Goal: Task Accomplishment & Management: Manage account settings

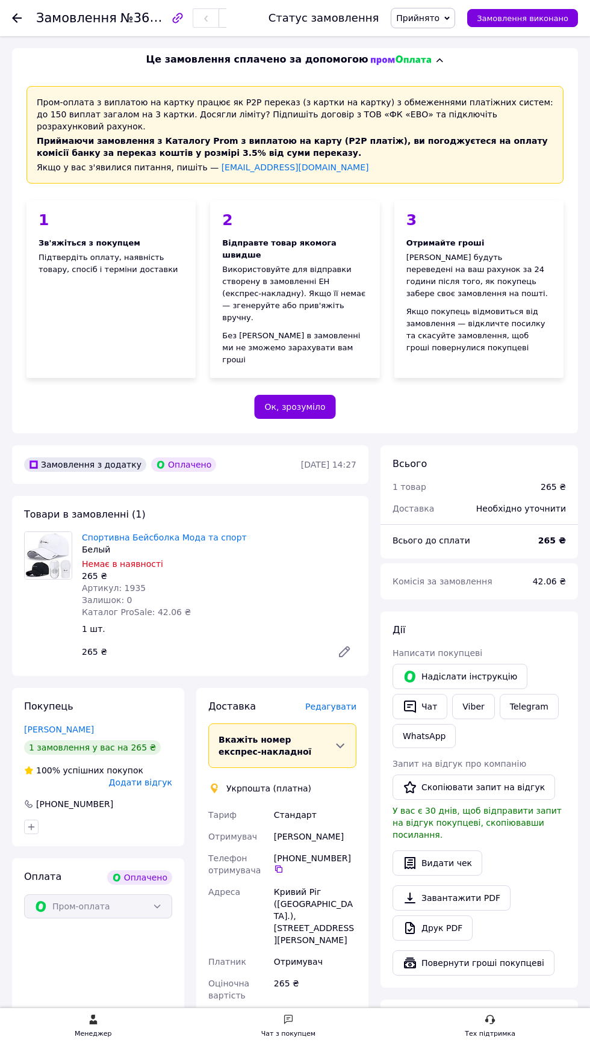
scroll to position [567, 0]
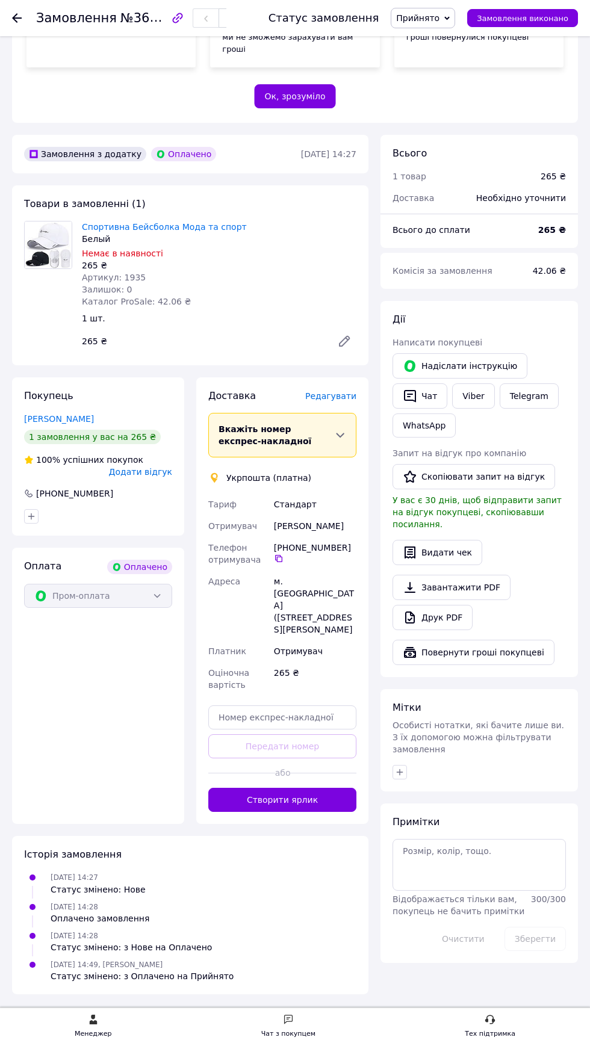
click at [28, 29] on div at bounding box center [24, 18] width 24 height 36
click at [26, 34] on div at bounding box center [24, 18] width 24 height 36
click at [42, 1] on div "Замовлення №366306842" at bounding box center [140, 18] width 208 height 36
click at [17, 17] on use at bounding box center [17, 18] width 10 height 10
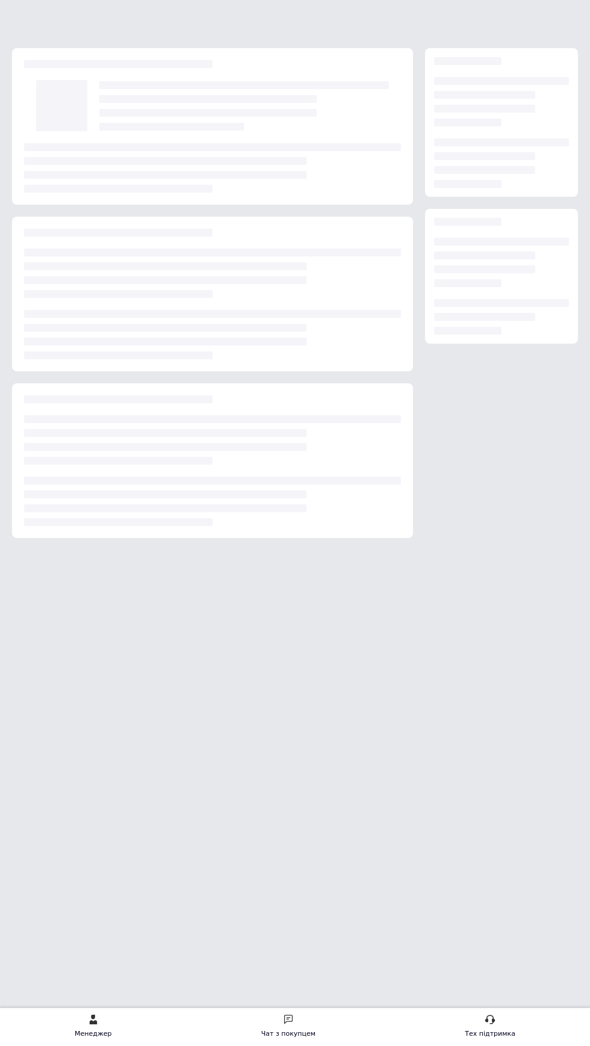
scroll to position [0, 0]
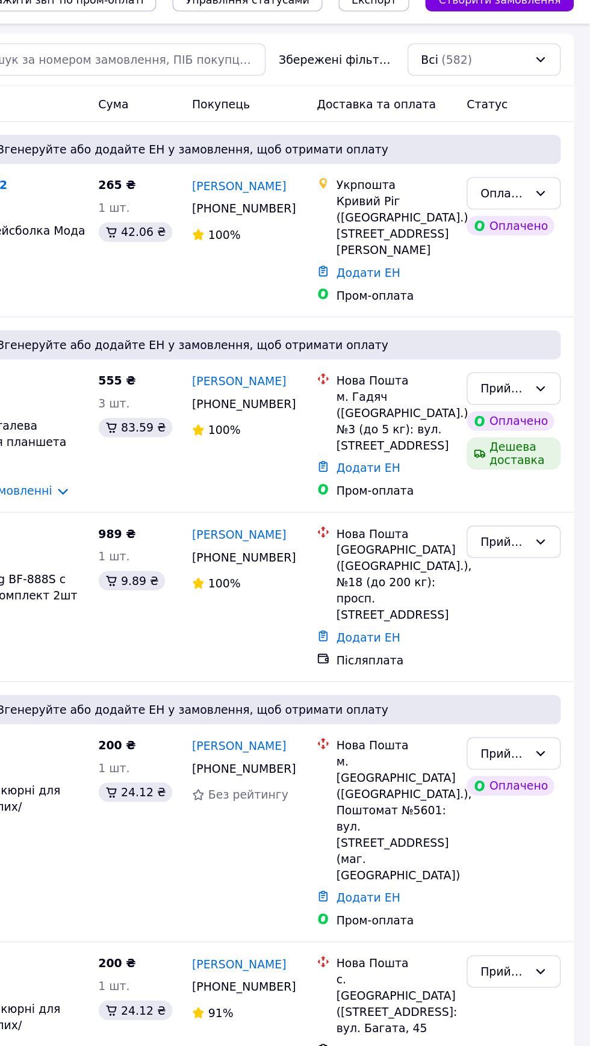
scroll to position [5, 0]
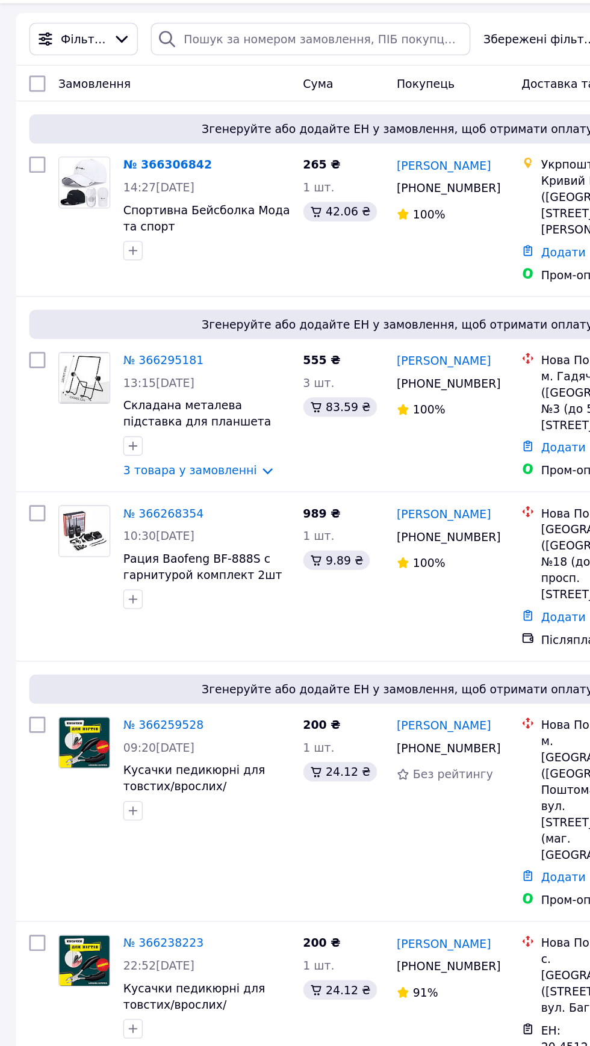
click at [185, 336] on span "Складана металева підставка для планшета (айпада) на 7-10 дюймів" at bounding box center [147, 347] width 110 height 34
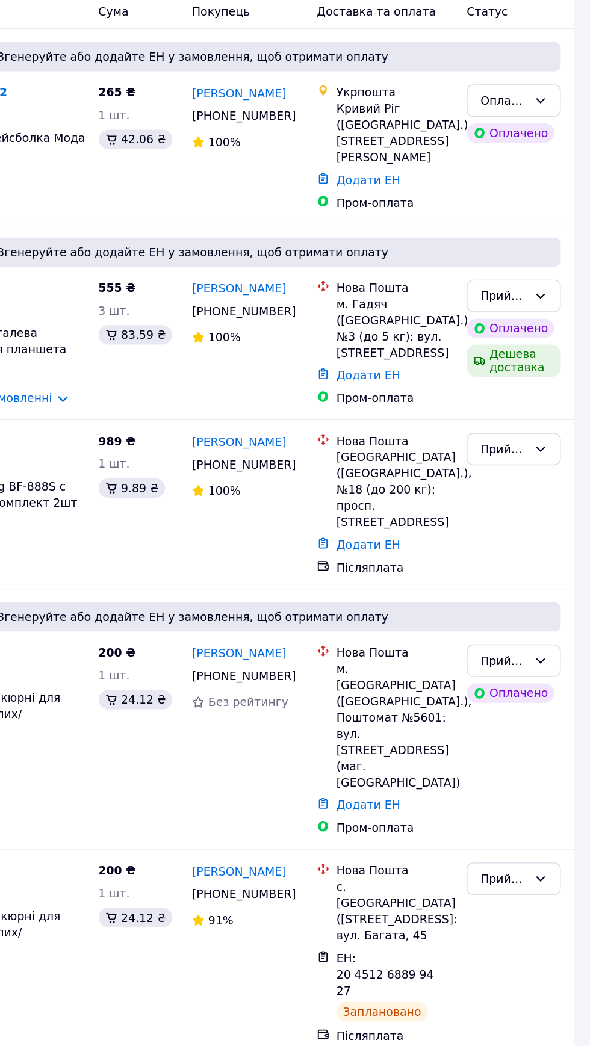
scroll to position [0, 0]
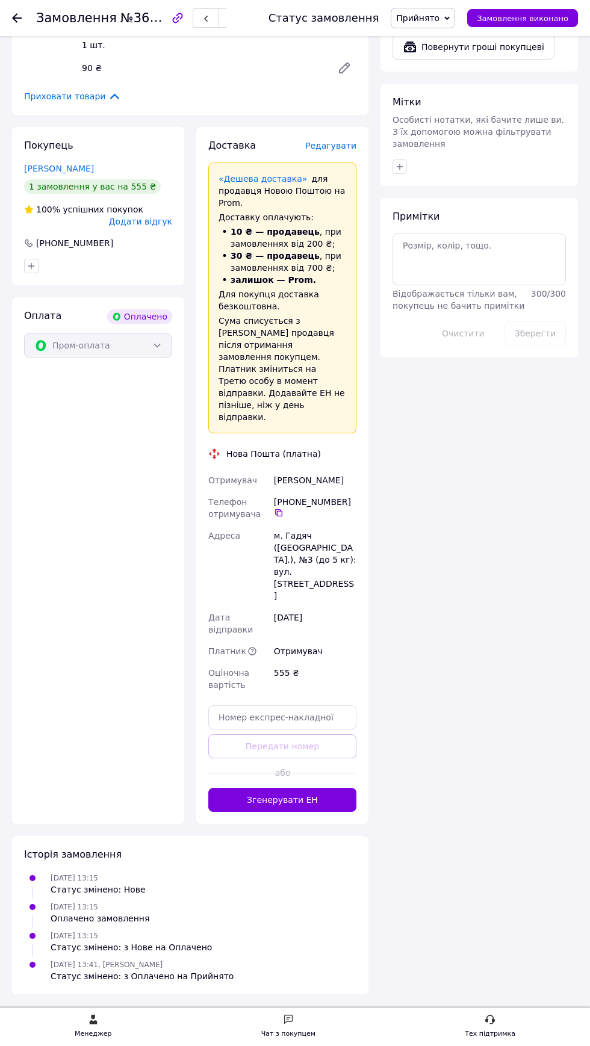
scroll to position [1032, 0]
click at [308, 812] on button "Згенерувати ЕН" at bounding box center [282, 800] width 148 height 24
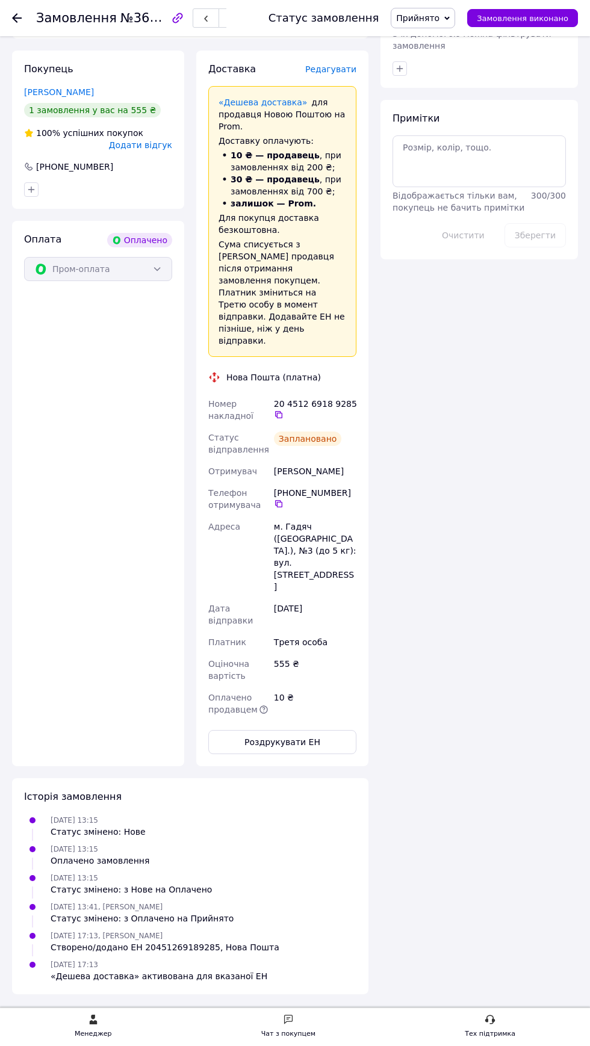
click at [303, 754] on button "Роздрукувати ЕН" at bounding box center [282, 742] width 148 height 24
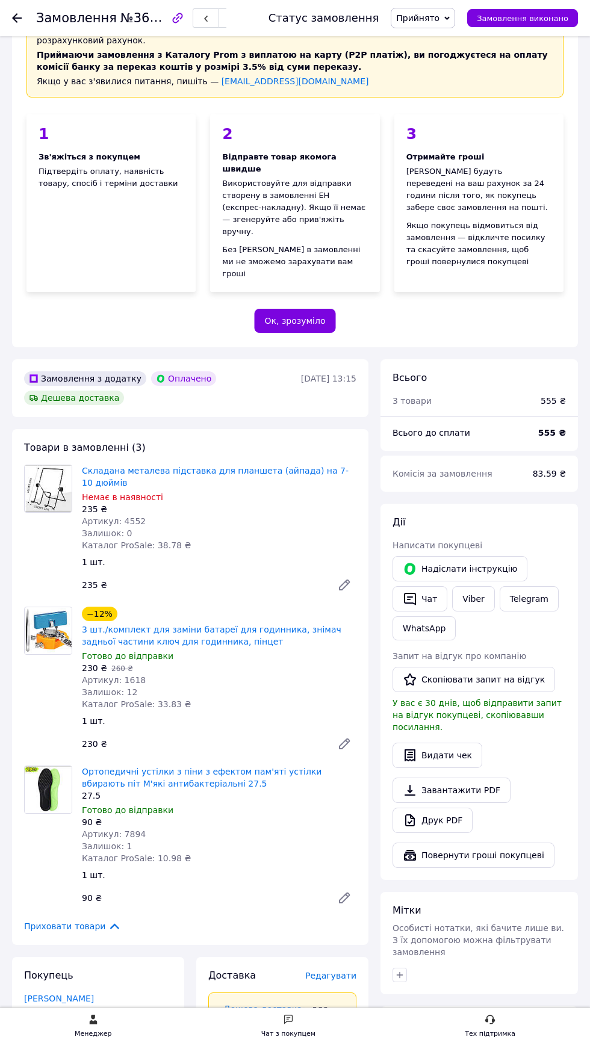
scroll to position [84, 0]
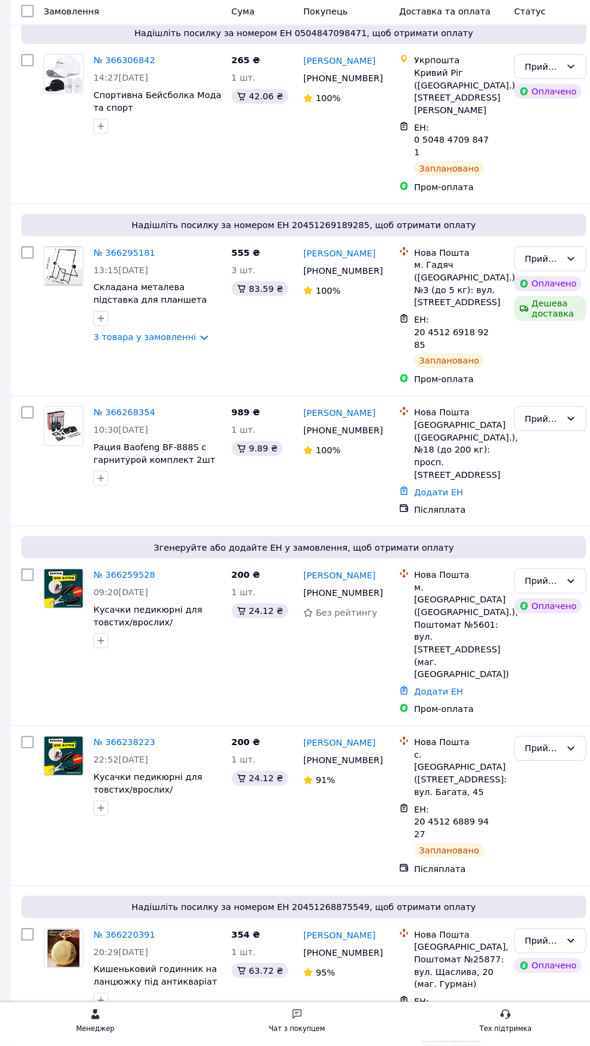
scroll to position [64, 0]
click at [167, 663] on span "Кусачки педикюрні для товстих/врослих/ ушкоджених/вікових нігтів чорні" at bounding box center [152, 646] width 120 height 46
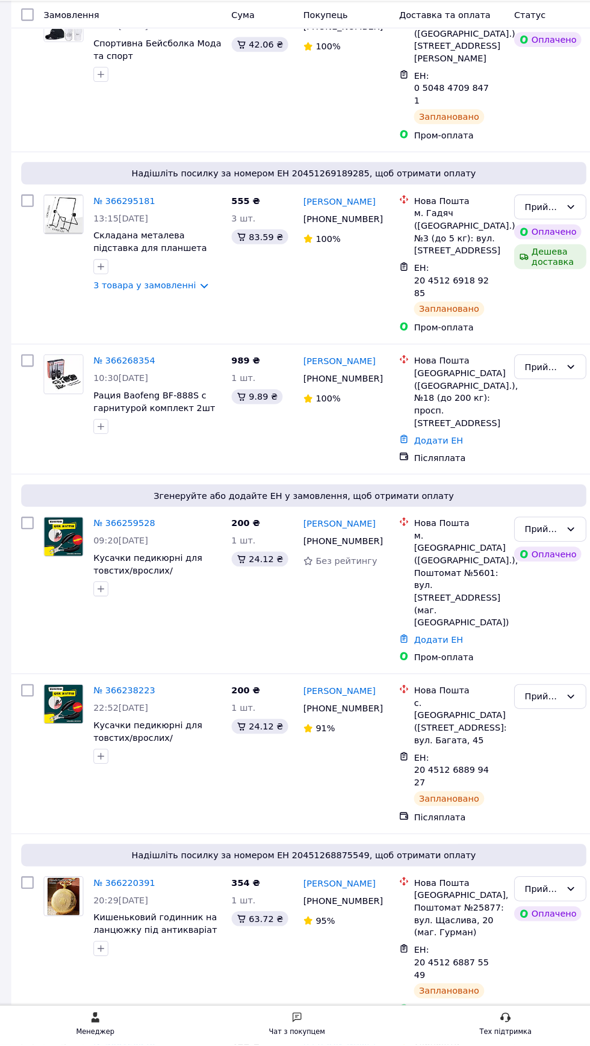
scroll to position [144, 0]
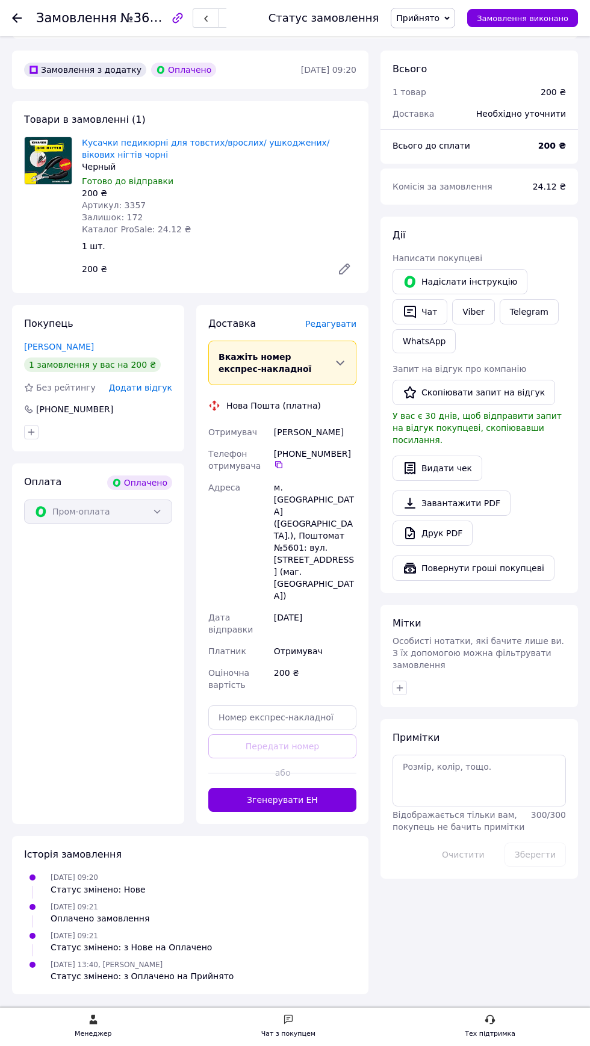
scroll to position [462, 0]
click at [304, 812] on button "Згенерувати ЕН" at bounding box center [282, 800] width 148 height 24
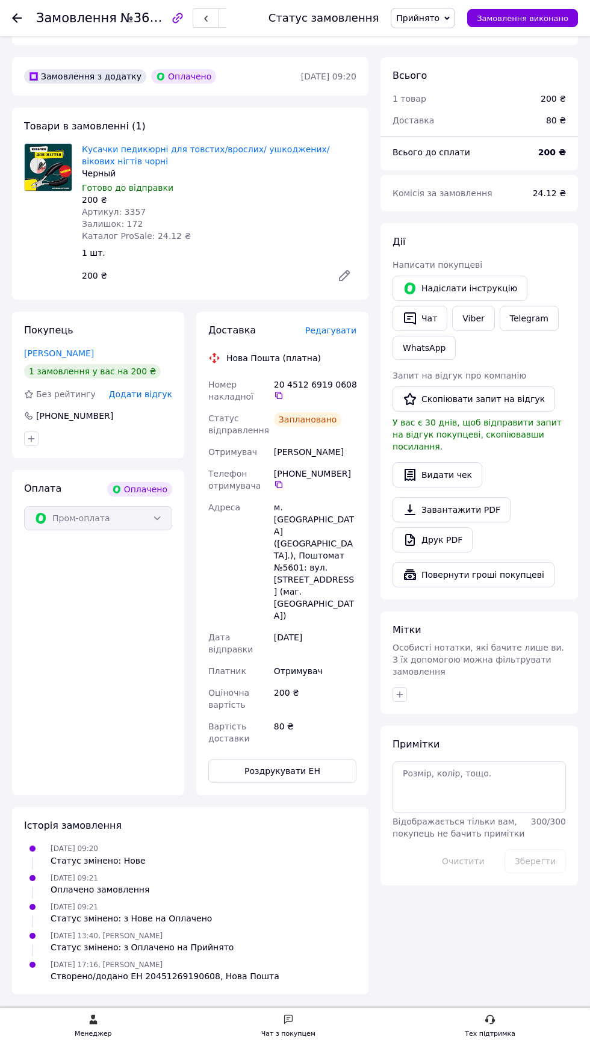
click at [310, 783] on button "Роздрукувати ЕН" at bounding box center [282, 771] width 148 height 24
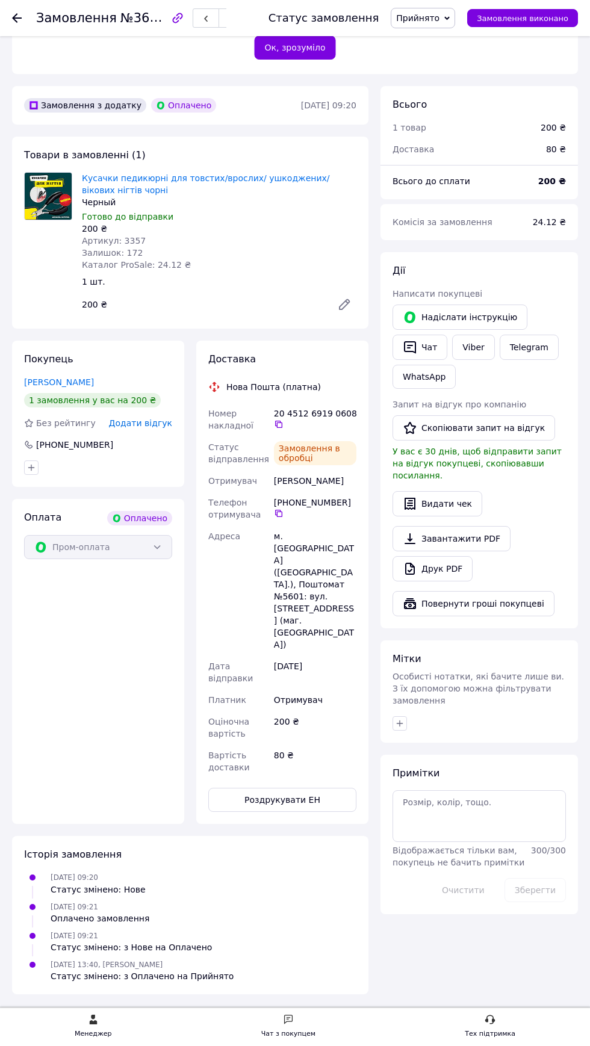
scroll to position [462, 0]
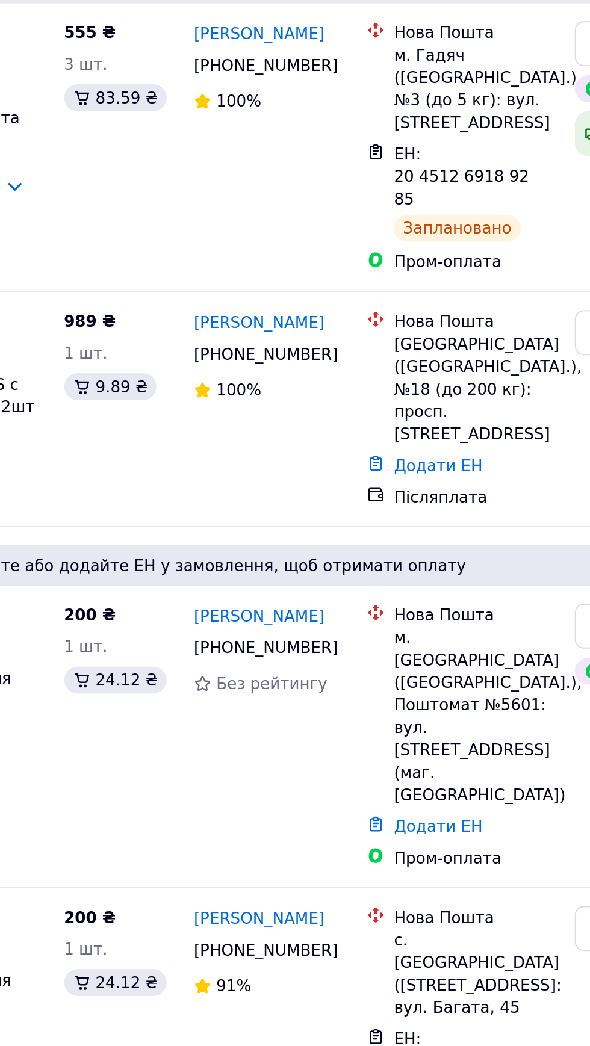
scroll to position [144, 0]
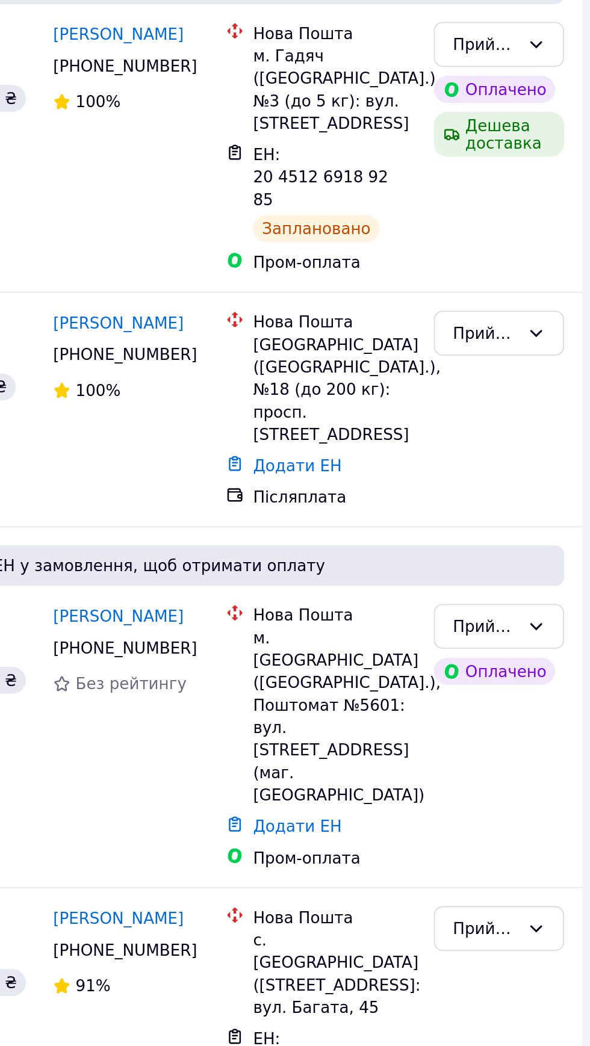
click at [438, 439] on link "Додати ЕН" at bounding box center [426, 434] width 48 height 10
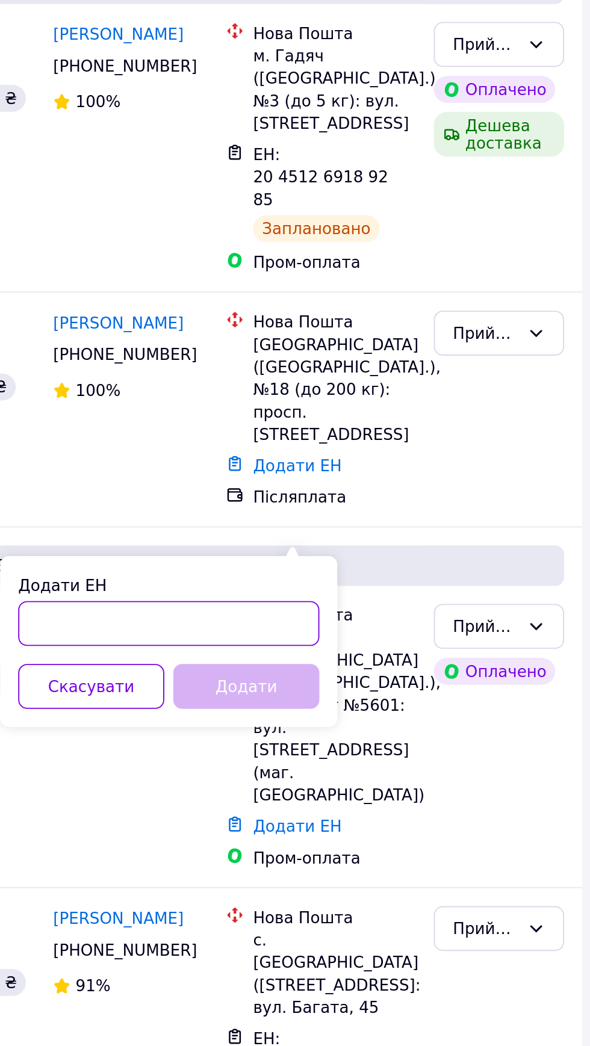
paste input "20451269192452"
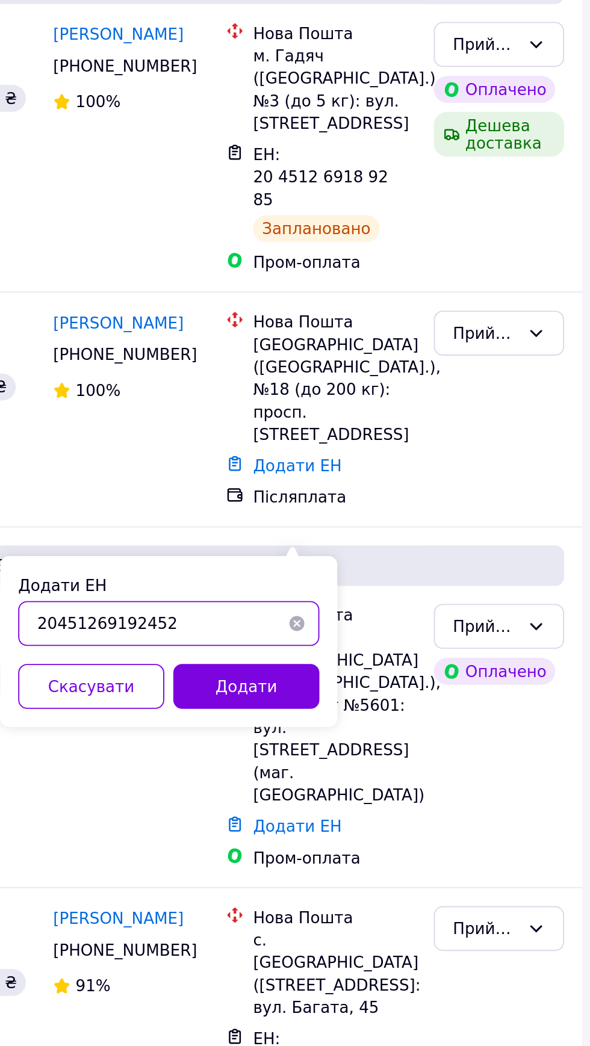
type input "20451269192452"
click at [409, 550] on button "Додати" at bounding box center [398, 552] width 78 height 24
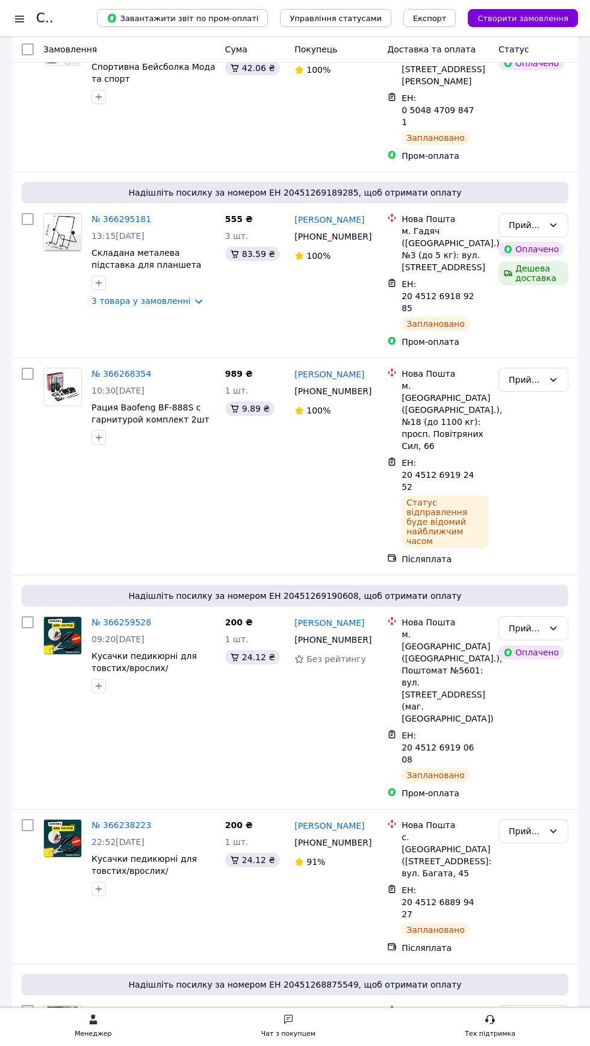
scroll to position [120, 0]
